Goal: Use online tool/utility: Utilize a website feature to perform a specific function

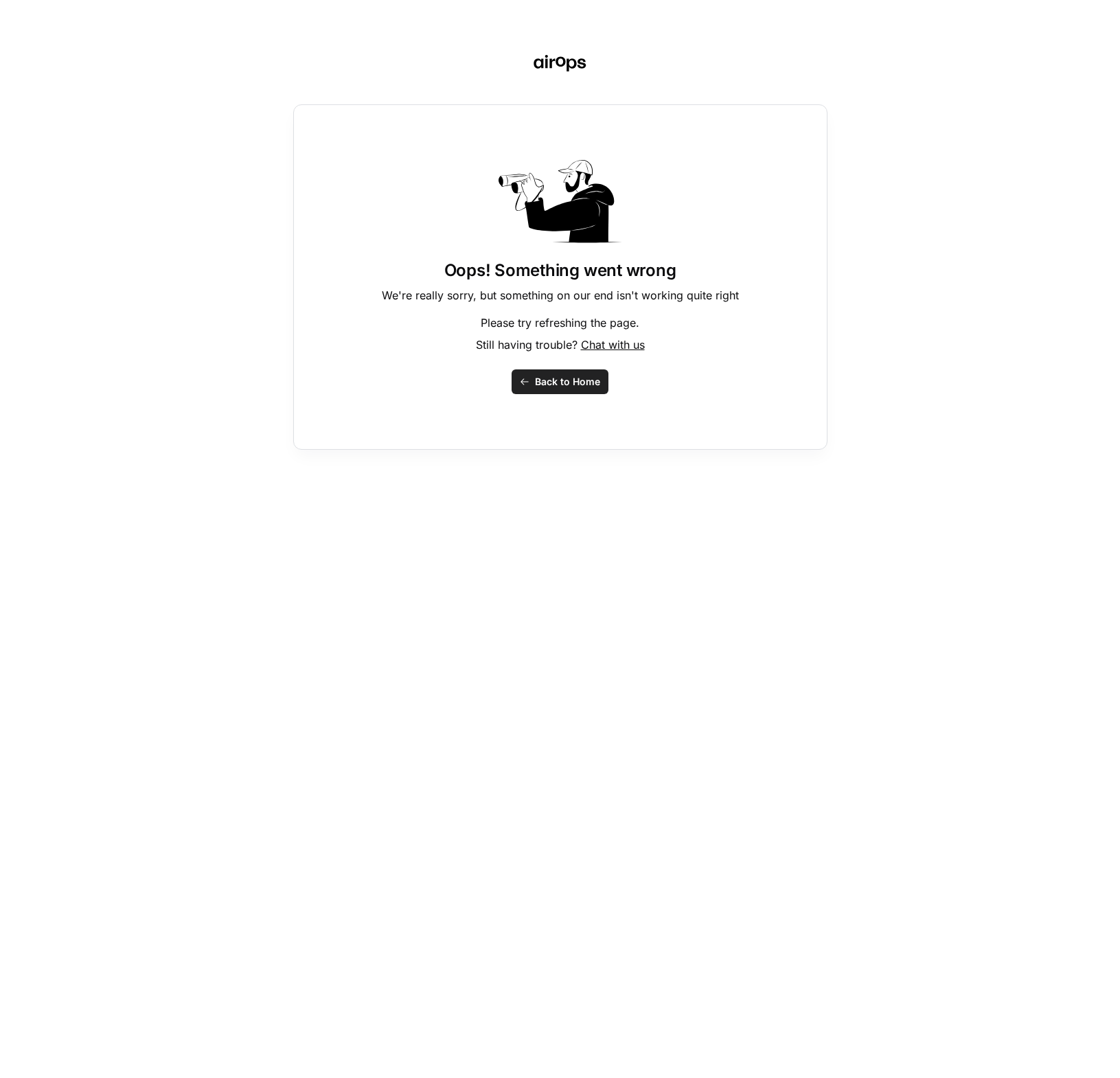
click at [1008, 77] on div "Oops! Something went wrong We're really sorry, but something on our end isn't w…" at bounding box center [560, 539] width 1120 height 1078
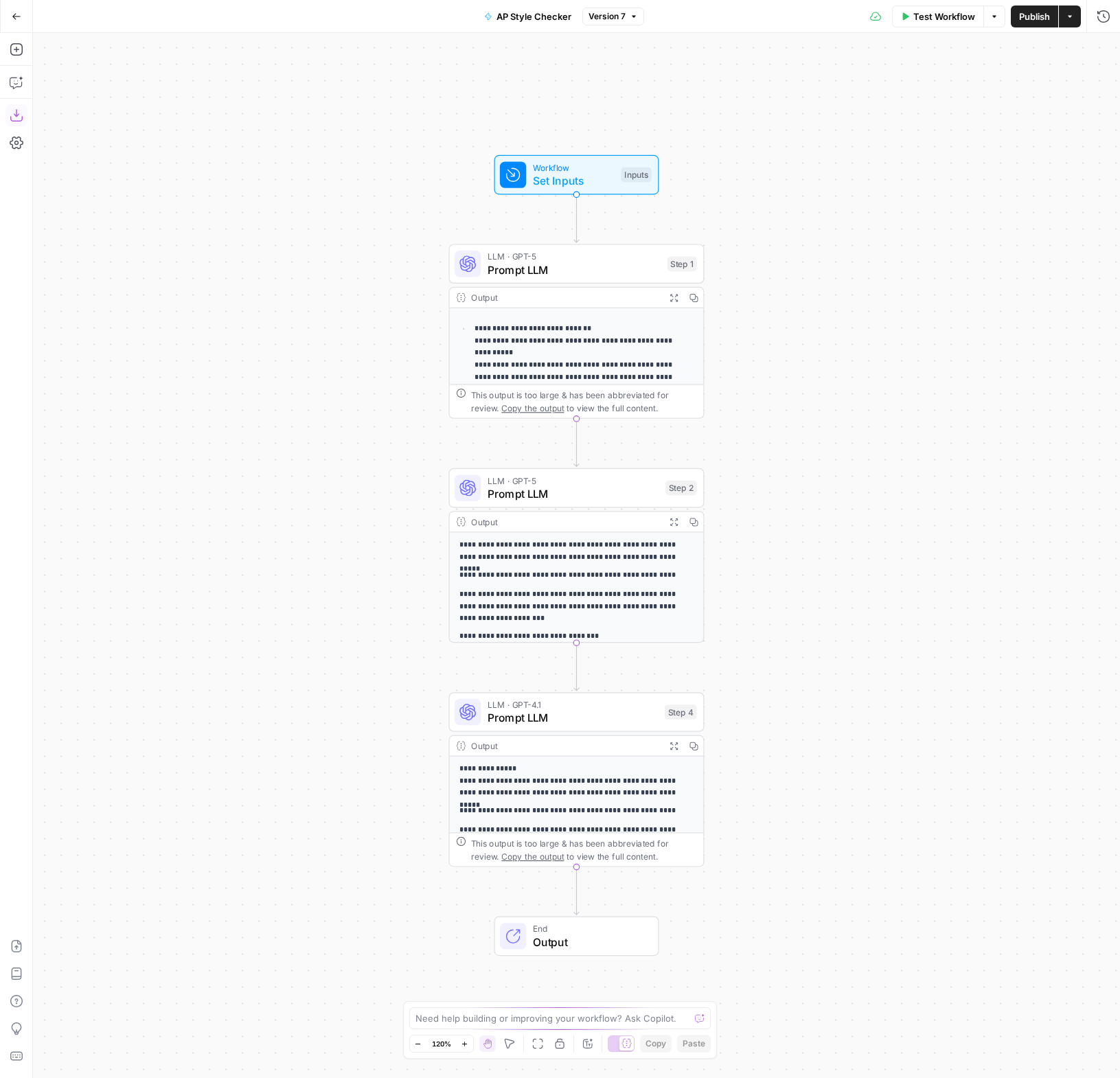
click at [16, 118] on icon "button" at bounding box center [16, 115] width 13 height 13
click at [948, 15] on span "Test Workflow" at bounding box center [943, 16] width 62 height 13
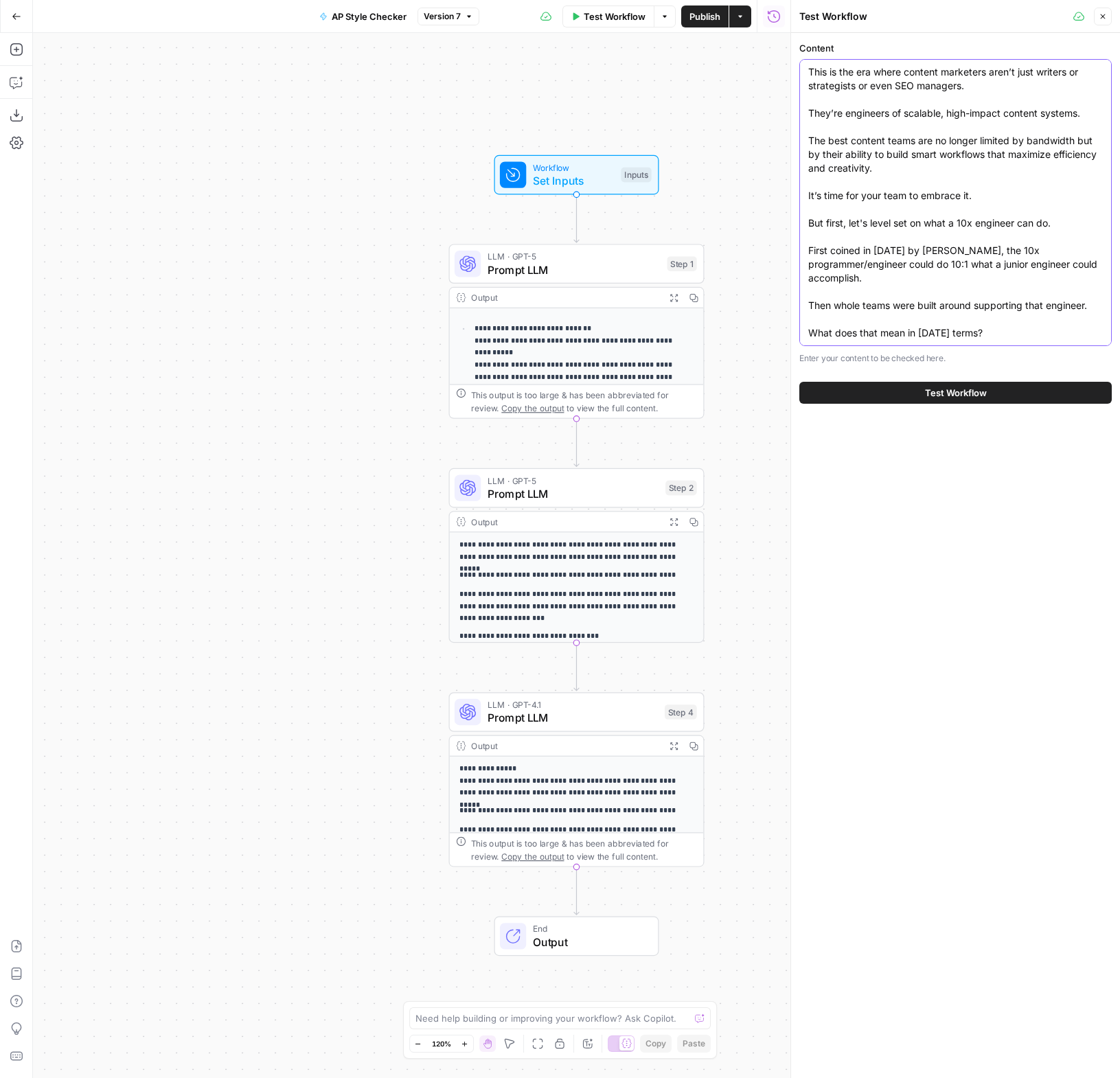
click at [969, 118] on textarea "This is the era where content marketers aren’t just writers or strategists or e…" at bounding box center [955, 216] width 294 height 302
click at [807, 72] on div "This is the era where content marketers aren’t just writers or strategists or e…" at bounding box center [955, 202] width 312 height 287
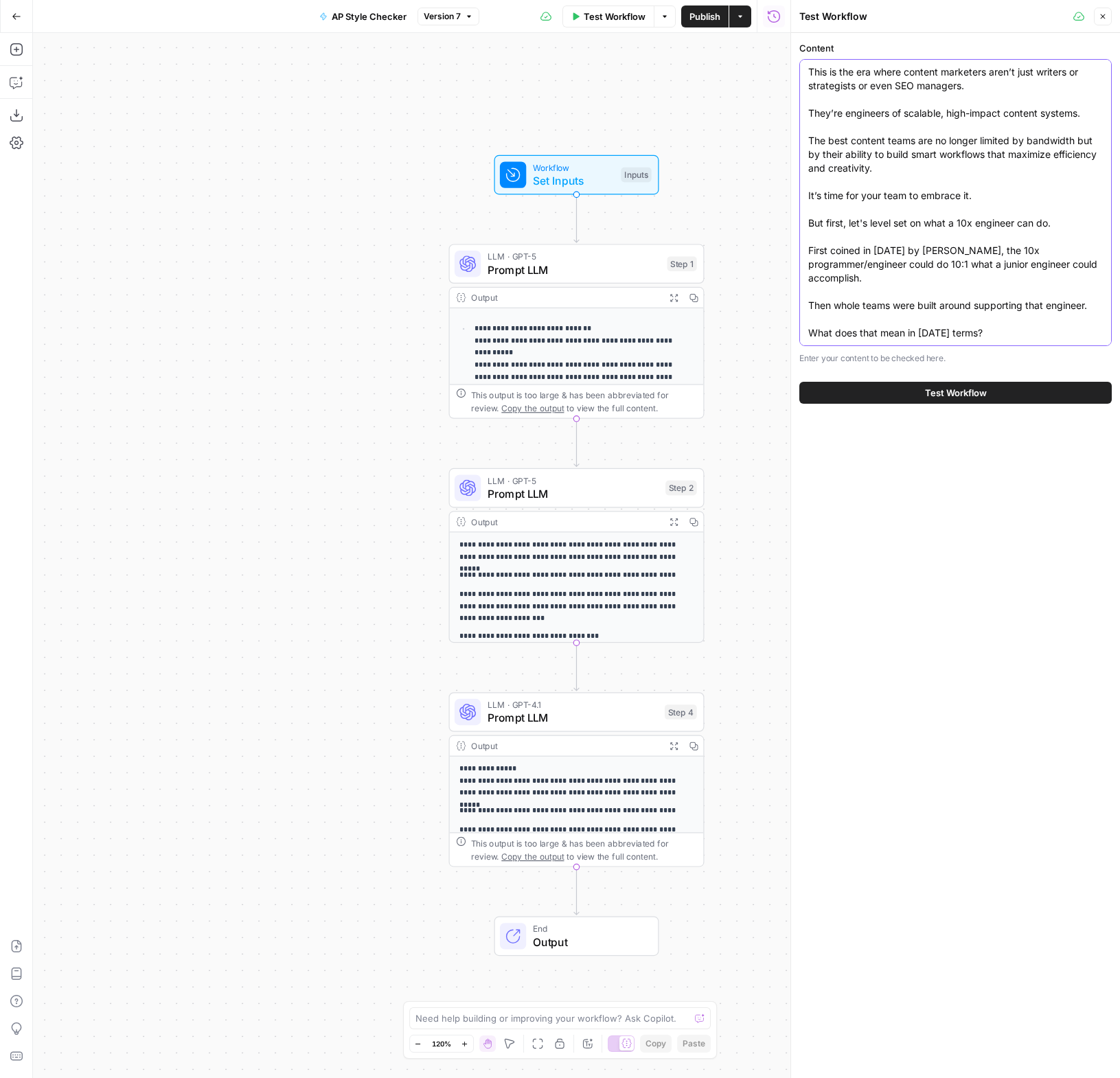
click at [855, 77] on textarea "This is the era where content marketers aren’t just writers or strategists or e…" at bounding box center [955, 216] width 294 height 302
